Goal: Subscribe to service/newsletter

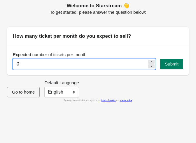
click at [125, 65] on input "0" at bounding box center [80, 64] width 135 height 11
type input "1000"
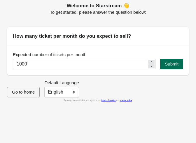
click at [181, 64] on button "Submit" at bounding box center [171, 64] width 23 height 11
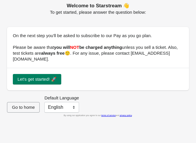
click at [22, 77] on span "Let's get started! 🚀" at bounding box center [37, 79] width 39 height 5
